Goal: Information Seeking & Learning: Learn about a topic

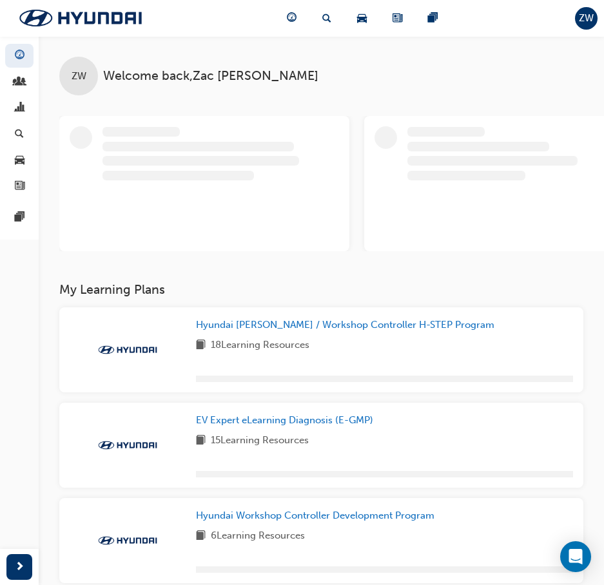
click at [581, 19] on span "ZW" at bounding box center [586, 18] width 15 height 15
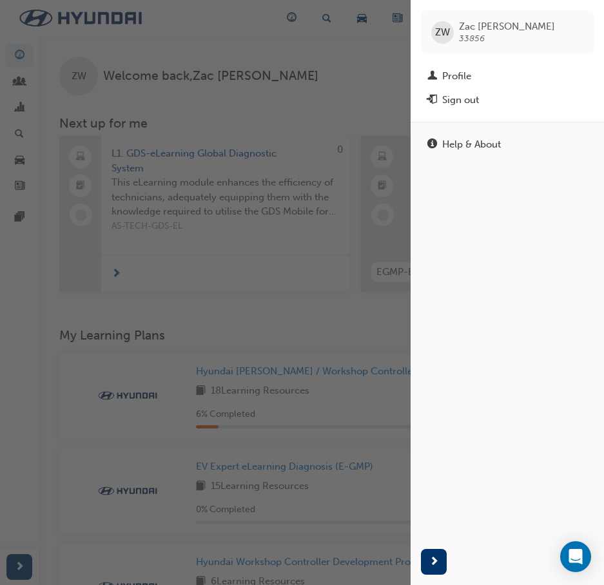
drag, startPoint x: 211, startPoint y: 183, endPoint x: 208, endPoint y: 189, distance: 6.6
click at [211, 183] on div "button" at bounding box center [205, 292] width 411 height 585
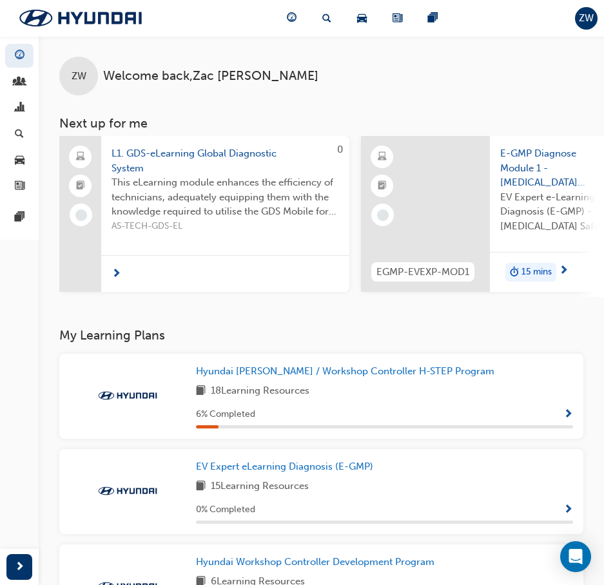
click at [374, 405] on div "Hyundai [PERSON_NAME] / Workshop Controller H-STEP Program 18 Learning Resource…" at bounding box center [384, 396] width 377 height 64
click at [568, 413] on span "Show Progress" at bounding box center [568, 415] width 10 height 12
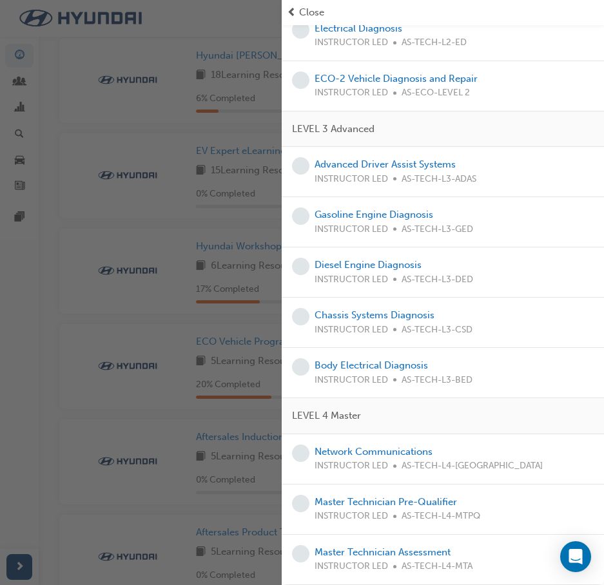
scroll to position [387, 0]
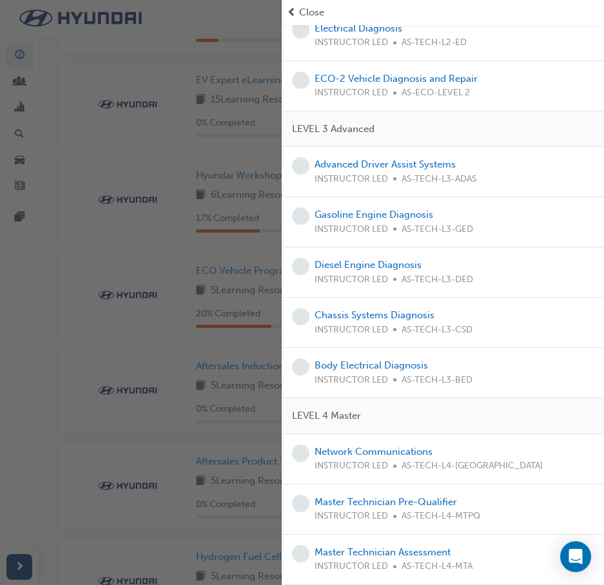
click at [253, 293] on div "button" at bounding box center [141, 292] width 282 height 585
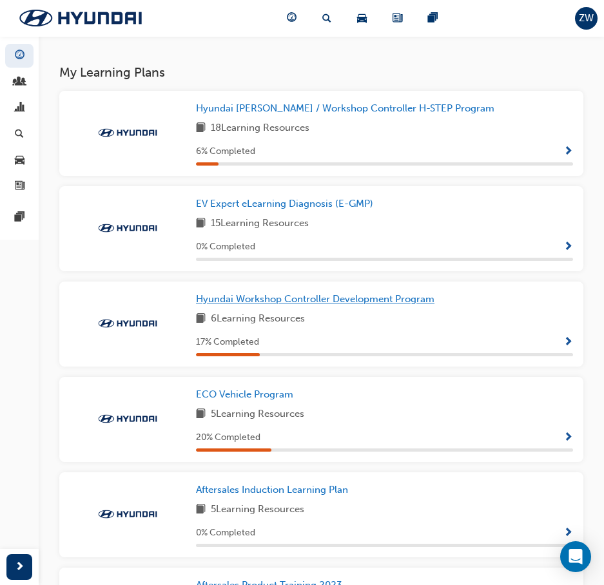
scroll to position [258, 0]
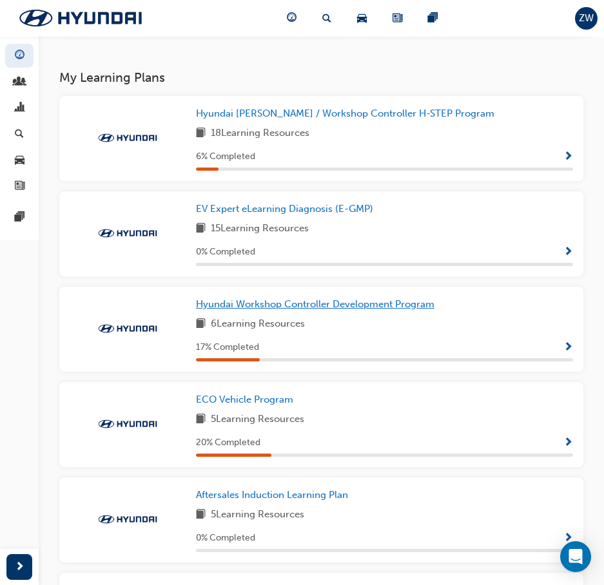
click at [315, 309] on span "Hyundai Workshop Controller Development Program" at bounding box center [315, 304] width 238 height 12
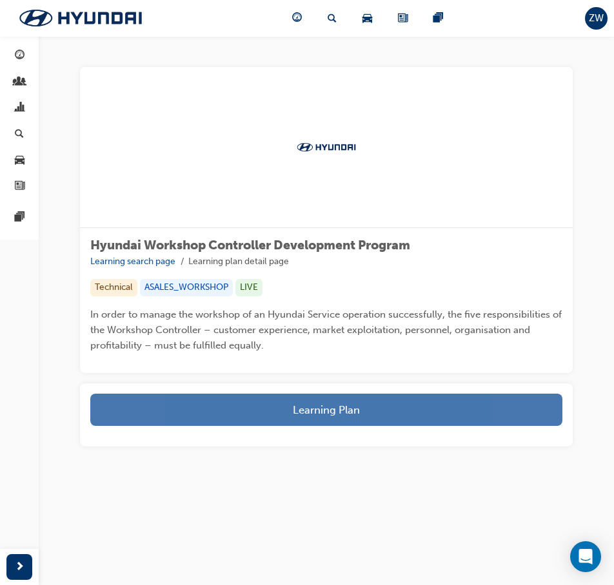
click at [332, 407] on button "Learning Plan" at bounding box center [326, 410] width 472 height 32
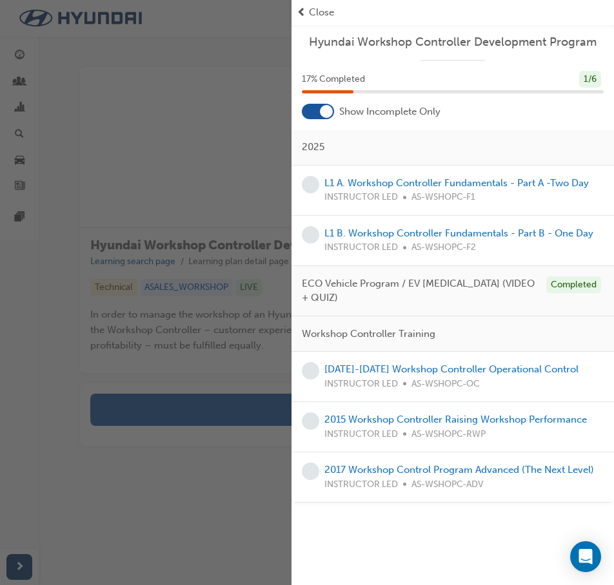
click at [265, 173] on div "button" at bounding box center [145, 292] width 291 height 585
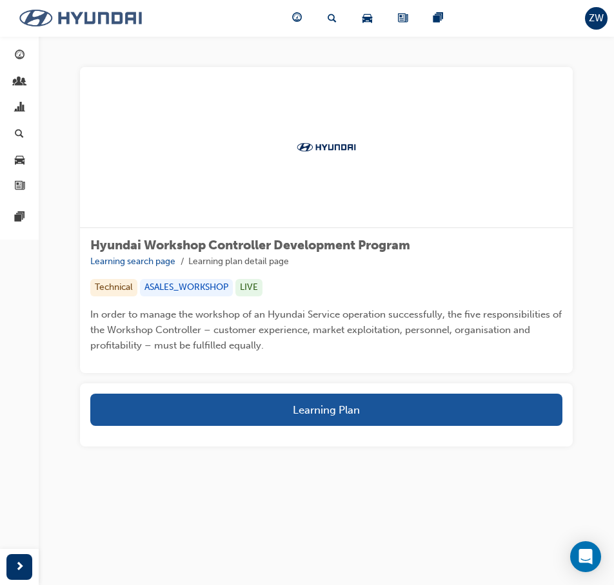
click at [79, 20] on img at bounding box center [80, 18] width 148 height 27
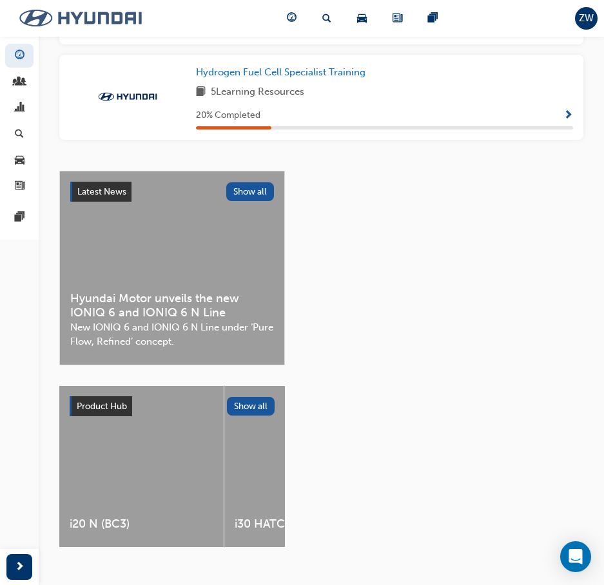
scroll to position [899, 0]
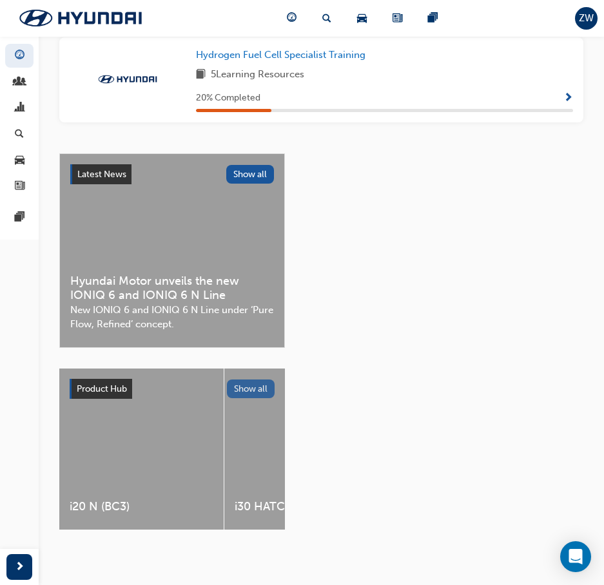
click at [249, 382] on button "Show all" at bounding box center [251, 389] width 48 height 19
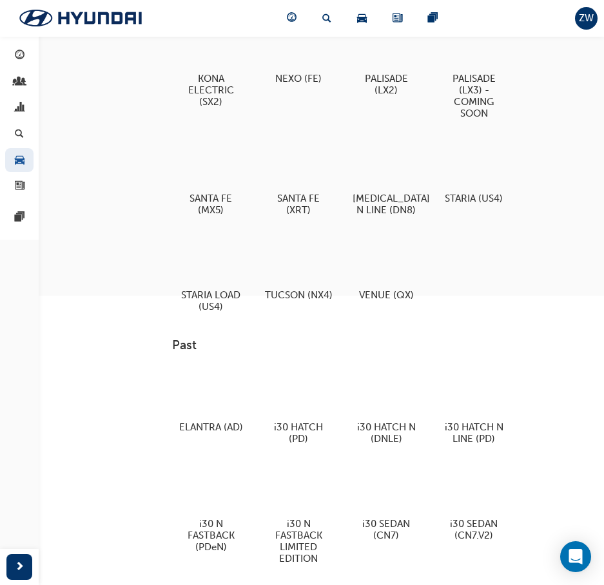
scroll to position [516, 0]
